Goal: Communication & Community: Answer question/provide support

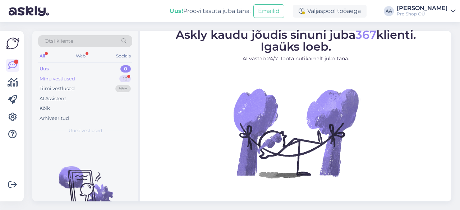
click at [62, 79] on div "Minu vestlused" at bounding box center [58, 79] width 36 height 7
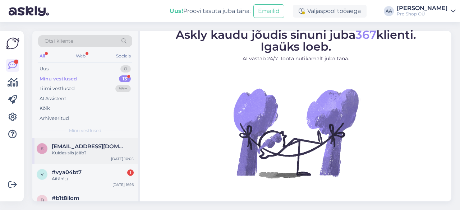
click at [65, 150] on div "Kuidas siis jääb?" at bounding box center [93, 153] width 82 height 6
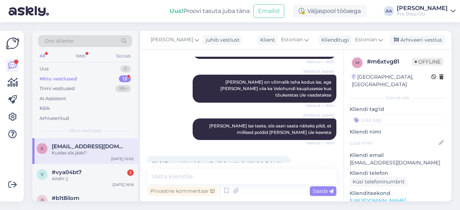
scroll to position [277, 0]
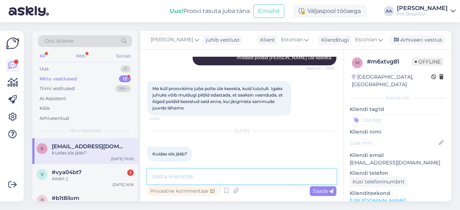
click at [224, 177] on textarea at bounding box center [241, 176] width 189 height 15
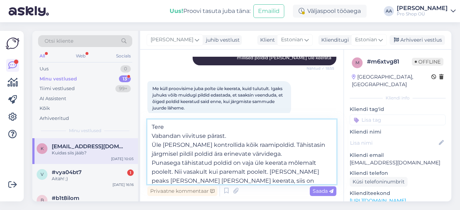
scroll to position [9, 0]
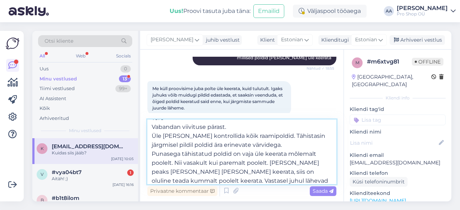
click at [236, 172] on textarea "Tere Vabandan viivituse pärast. Üle [PERSON_NAME] kontrollida kõik raamipoldid.…" at bounding box center [241, 152] width 189 height 65
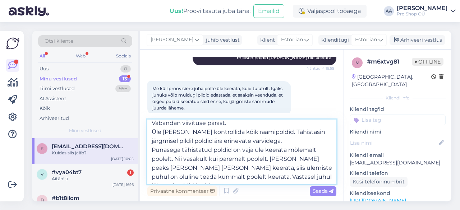
click at [327, 177] on textarea "Tere Vabandan viivituse pärast. Üle [PERSON_NAME] kontrollida kõik raamipoldid.…" at bounding box center [241, 152] width 189 height 65
click at [251, 177] on textarea "Tere Vabandan viivituse pärast. Üle [PERSON_NAME] kontrollida kõik raamipoldid.…" at bounding box center [241, 152] width 189 height 65
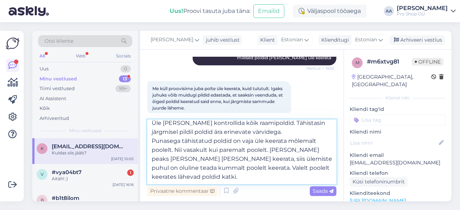
click at [191, 177] on textarea "Tere Vabandan viivituse pärast. Üle [PERSON_NAME] kontrollida kõik raamipoldid.…" at bounding box center [241, 152] width 189 height 65
click at [153, 141] on textarea "Tere Vabandan viivituse pärast. Üle [PERSON_NAME] kontrollida kõik raamipoldid.…" at bounding box center [241, 152] width 189 height 65
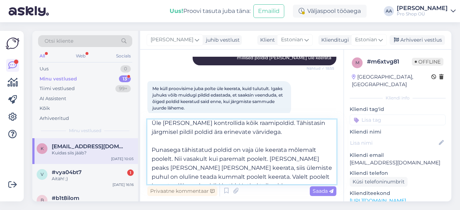
scroll to position [31, 0]
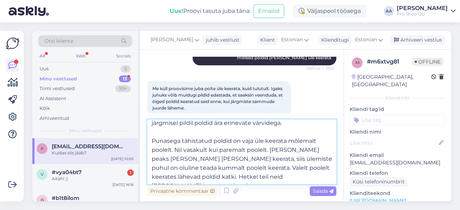
drag, startPoint x: 152, startPoint y: 149, endPoint x: 308, endPoint y: 184, distance: 159.6
click at [308, 184] on textarea "Tere Vabandan viivituse pärast. Üle [PERSON_NAME] kontrollida kõik raamipoldid.…" at bounding box center [241, 152] width 189 height 65
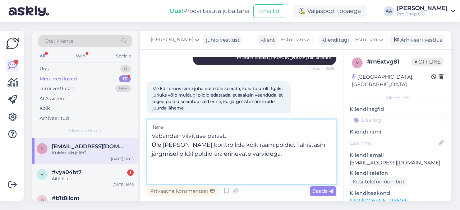
scroll to position [0, 0]
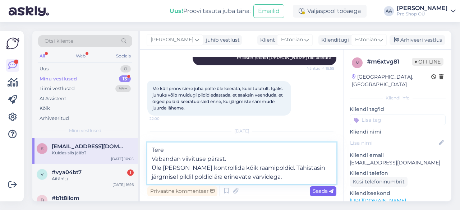
type textarea "Tere Vabandan viivituse pärast. Üle [PERSON_NAME] kontrollida kõik raamipoldid.…"
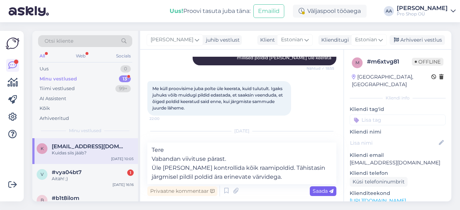
click at [324, 192] on span "Saada" at bounding box center [323, 191] width 21 height 6
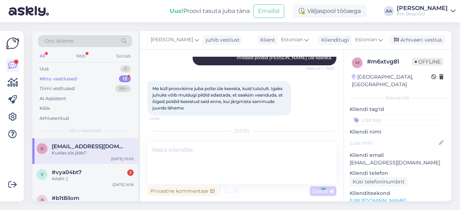
scroll to position [342, 0]
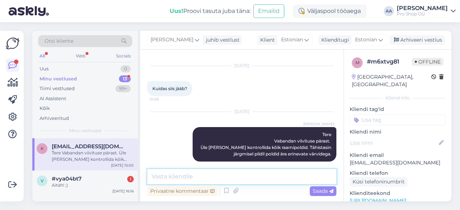
click at [211, 180] on textarea at bounding box center [241, 176] width 189 height 15
paste textarea "Punasega tähistatud poldid on vaja üle keerata mõlemalt poolelt. Nii vasakult k…"
type textarea "Punasega tähistatud poldid on vaja üle keerata mõlemalt poolelt. Nii vasakult k…"
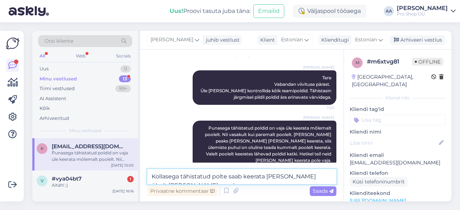
scroll to position [408, 0]
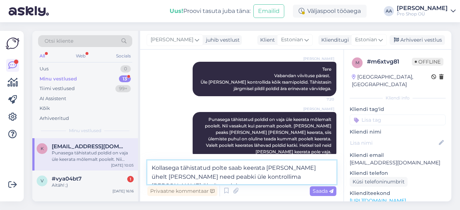
type textarea "Kollasega tähistatud polte saab keerata [PERSON_NAME] ühelt [PERSON_NAME] need …"
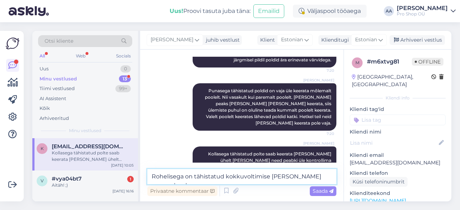
scroll to position [445, 0]
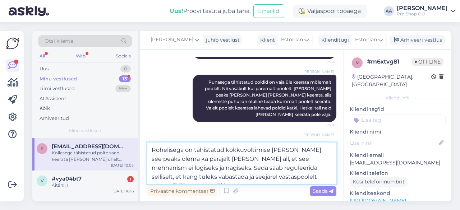
type textarea "Rohelisega on tähistatud kokkuvoltimise [PERSON_NAME] see peaks olema ka paraja…"
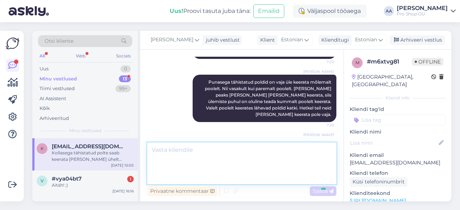
scroll to position [487, 0]
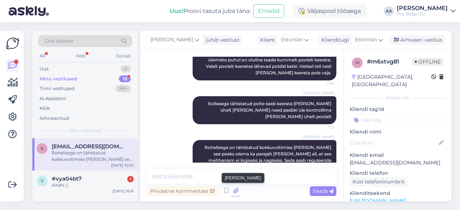
click at [235, 191] on icon at bounding box center [236, 191] width 10 height 11
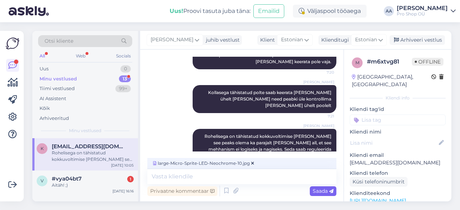
click at [321, 194] on span "Saada" at bounding box center [323, 191] width 21 height 6
